Goal: Task Accomplishment & Management: Use online tool/utility

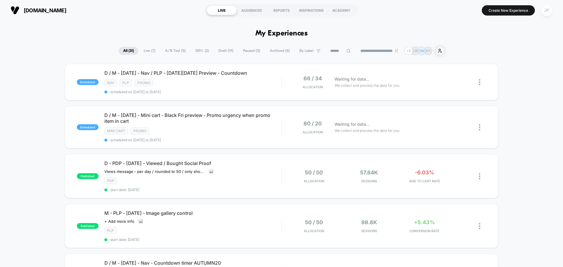
click at [546, 13] on div "JT" at bounding box center [546, 10] width 11 height 11
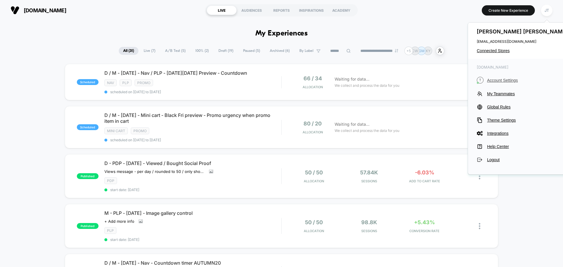
click at [505, 80] on span "Account Settings" at bounding box center [528, 80] width 82 height 5
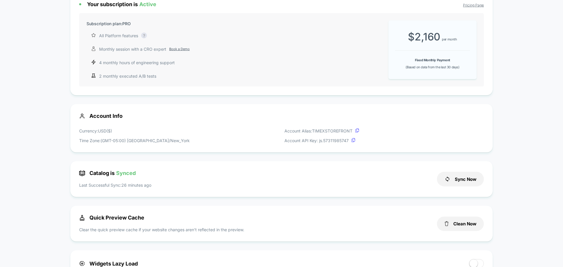
scroll to position [88, 0]
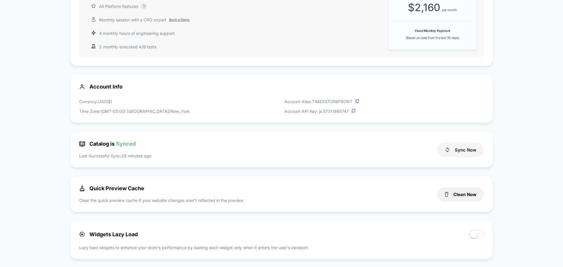
click at [466, 150] on button "Sync Now" at bounding box center [460, 150] width 47 height 15
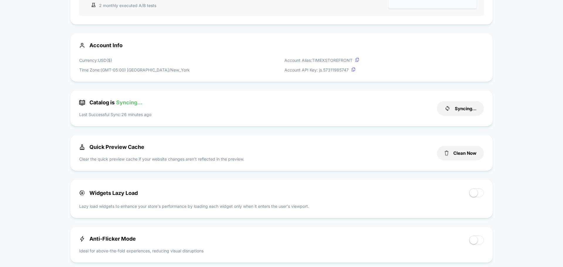
scroll to position [0, 0]
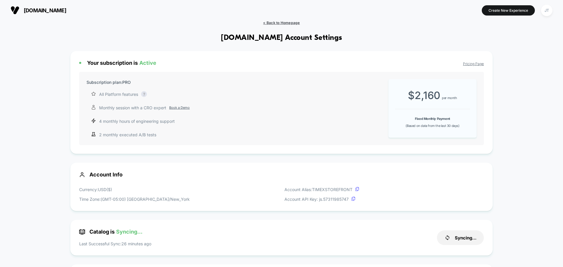
click at [278, 24] on span "< Back to Homepage" at bounding box center [281, 23] width 37 height 4
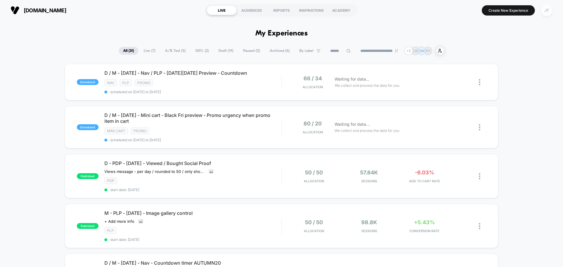
click at [549, 14] on div "JT" at bounding box center [546, 10] width 11 height 11
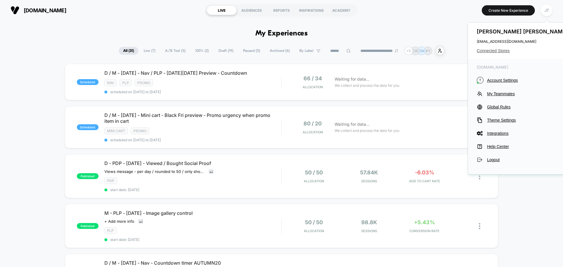
click at [504, 51] on span "Connected Stores" at bounding box center [523, 50] width 93 height 5
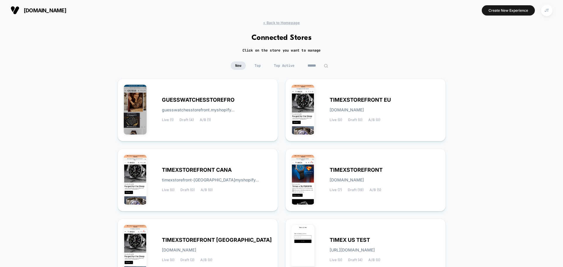
drag, startPoint x: 370, startPoint y: 101, endPoint x: 381, endPoint y: 77, distance: 26.3
click at [381, 77] on div "New Top Top Active" at bounding box center [281, 70] width 563 height 17
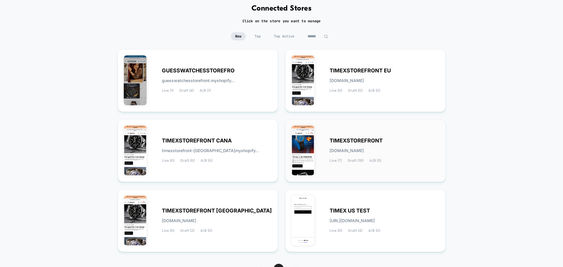
click at [414, 155] on div "TIMEXSTOREFRONT [DOMAIN_NAME] Live (7) Draft (19) A/B (5)" at bounding box center [385, 151] width 110 height 24
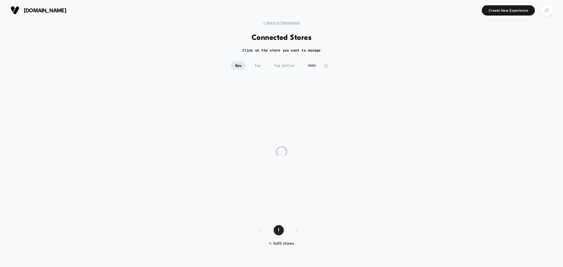
scroll to position [0, 0]
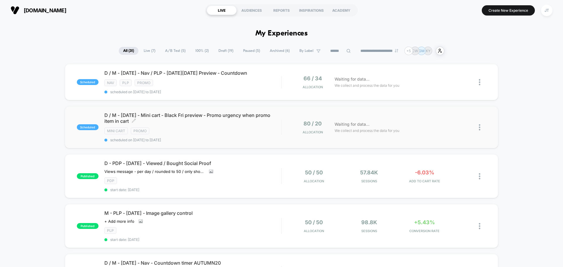
click at [246, 133] on div "Mini Cart Promo" at bounding box center [192, 131] width 177 height 7
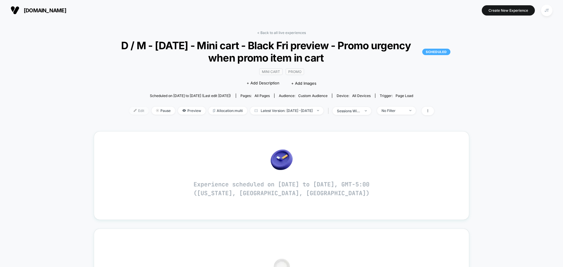
click at [129, 111] on span "Edit" at bounding box center [138, 111] width 19 height 8
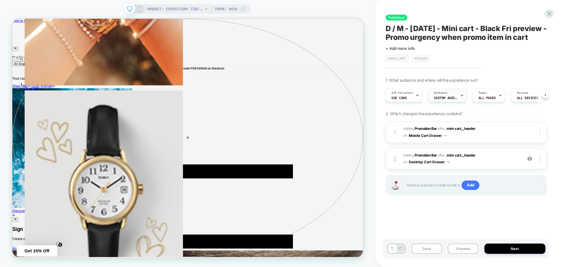
click at [438, 98] on span "Custom Audience" at bounding box center [445, 98] width 23 height 4
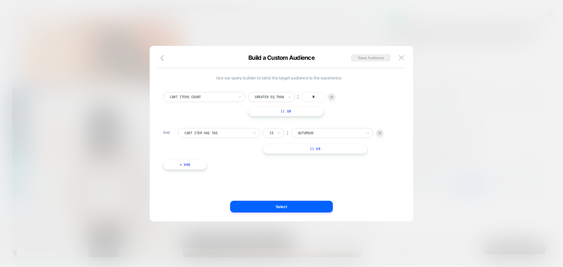
click at [311, 134] on div at bounding box center [330, 133] width 65 height 5
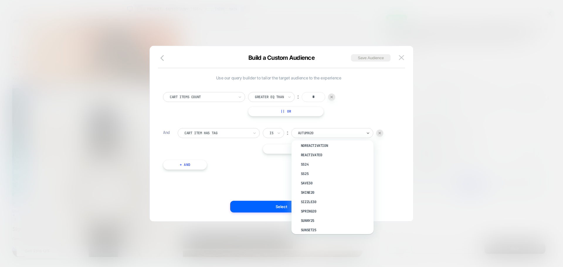
scroll to position [117, 0]
click at [405, 58] on button at bounding box center [401, 57] width 9 height 9
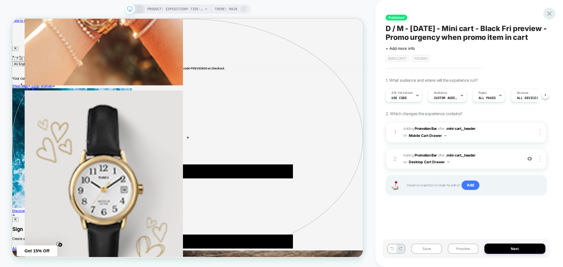
click at [550, 13] on icon at bounding box center [549, 13] width 4 height 4
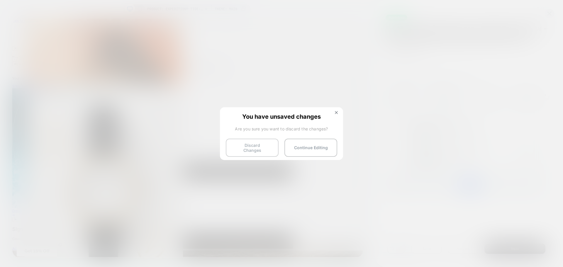
click at [274, 147] on button "Discard Changes" at bounding box center [252, 148] width 53 height 18
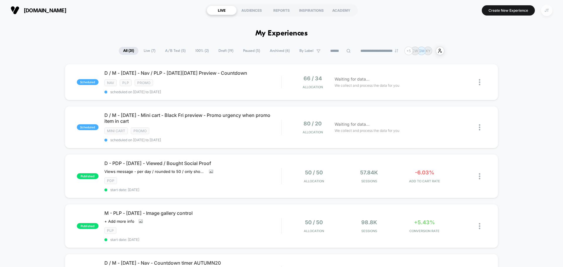
click at [546, 14] on div "JT" at bounding box center [546, 10] width 11 height 11
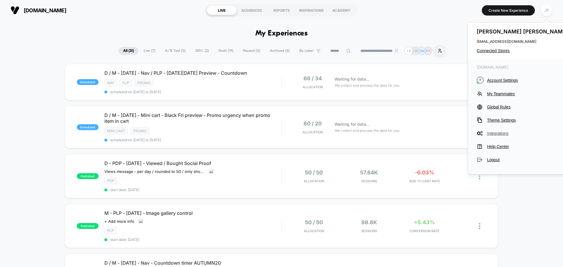
click at [493, 135] on span "Integrations" at bounding box center [528, 133] width 82 height 5
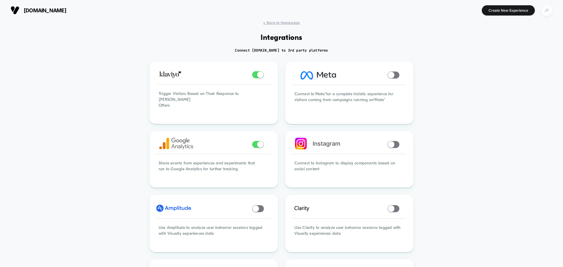
click at [547, 14] on div "JT" at bounding box center [546, 10] width 11 height 11
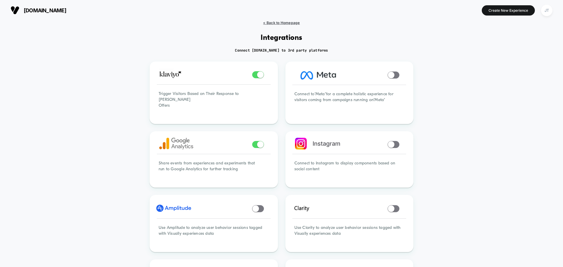
click at [278, 22] on span "< Back to Homepage" at bounding box center [281, 23] width 37 height 4
